Goal: Complete application form

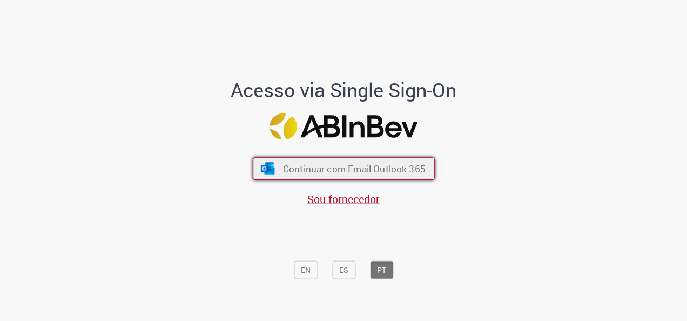
click at [390, 165] on span "Continuar com Email Outlook 365" at bounding box center [353, 169] width 143 height 12
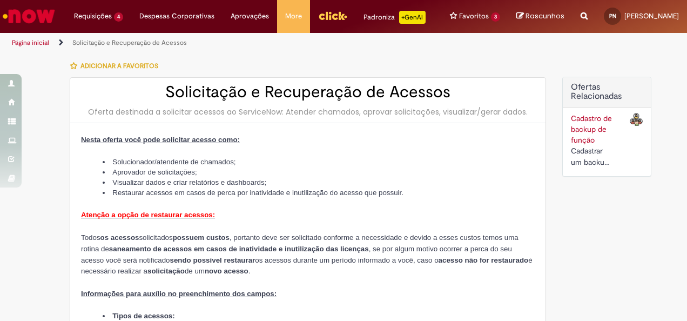
type input "**********"
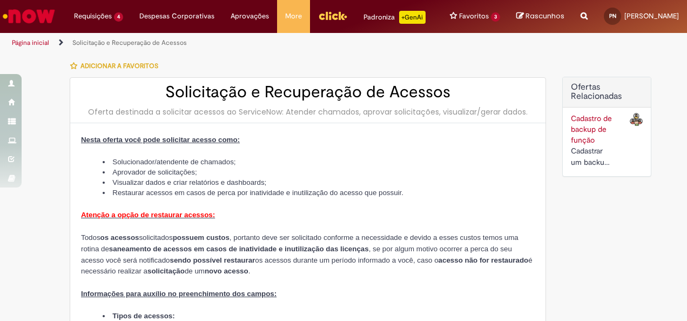
type input "**********"
